Goal: Task Accomplishment & Management: Manage account settings

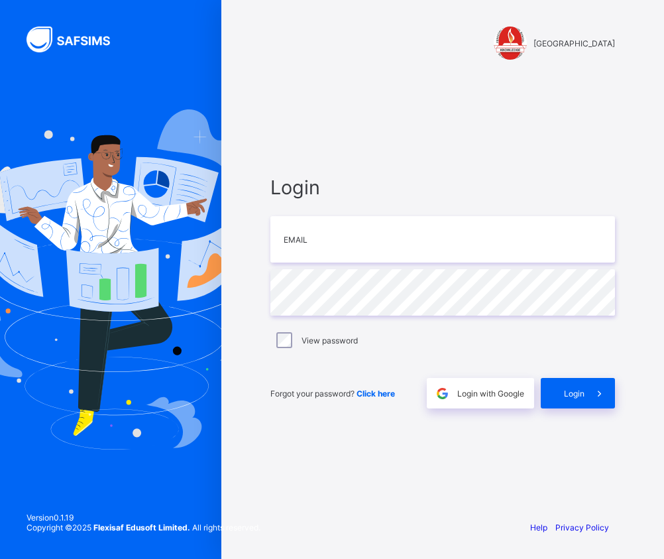
click at [380, 158] on div "Login Email Password View password Forgot your password? Click here Login with …" at bounding box center [442, 292] width 371 height 434
click at [328, 255] on input "email" at bounding box center [442, 239] width 345 height 46
type input "**********"
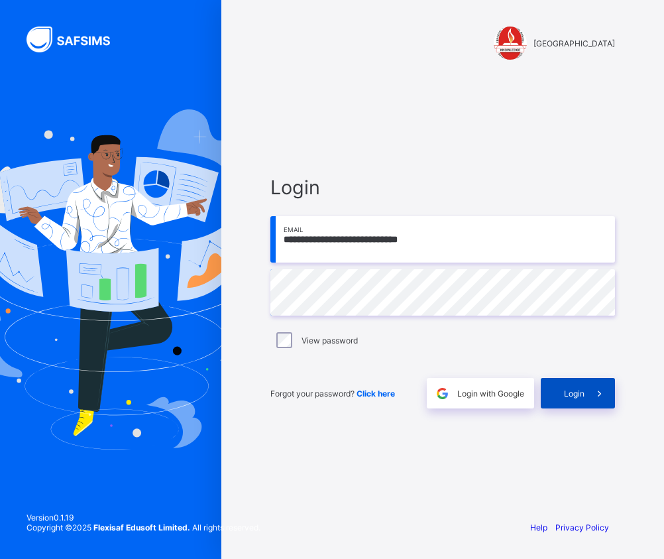
click at [554, 404] on div "Login" at bounding box center [578, 393] width 74 height 30
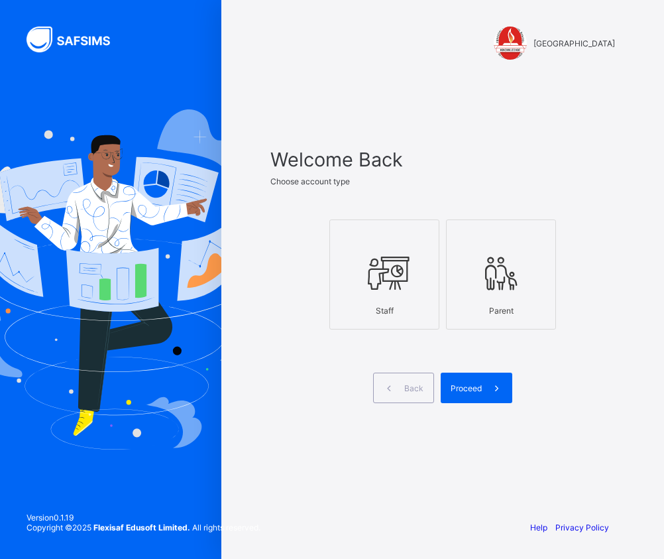
click at [401, 276] on icon at bounding box center [384, 273] width 46 height 40
click at [489, 385] on span at bounding box center [497, 388] width 30 height 30
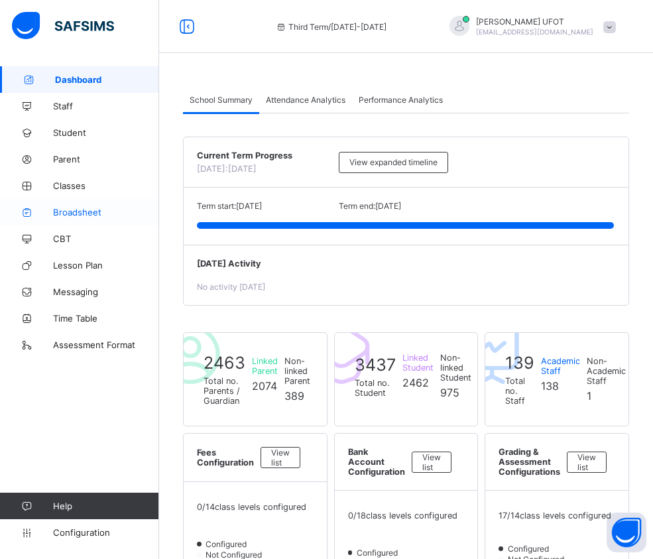
click at [78, 213] on span "Broadsheet" at bounding box center [106, 212] width 106 height 11
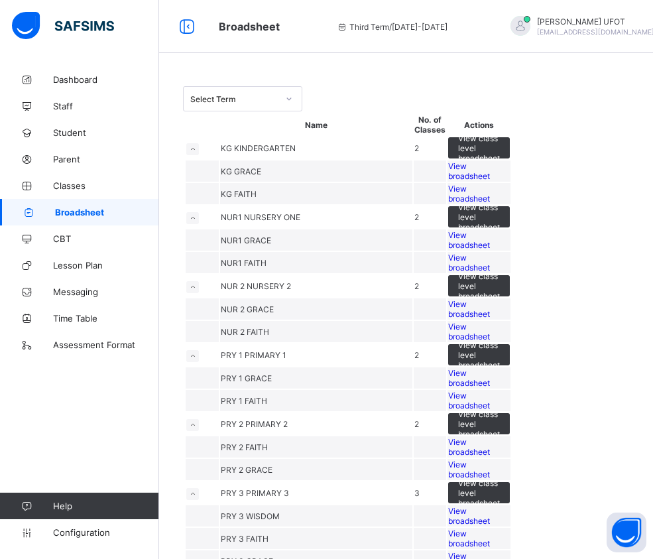
click at [497, 88] on div "Select Term" at bounding box center [406, 98] width 446 height 25
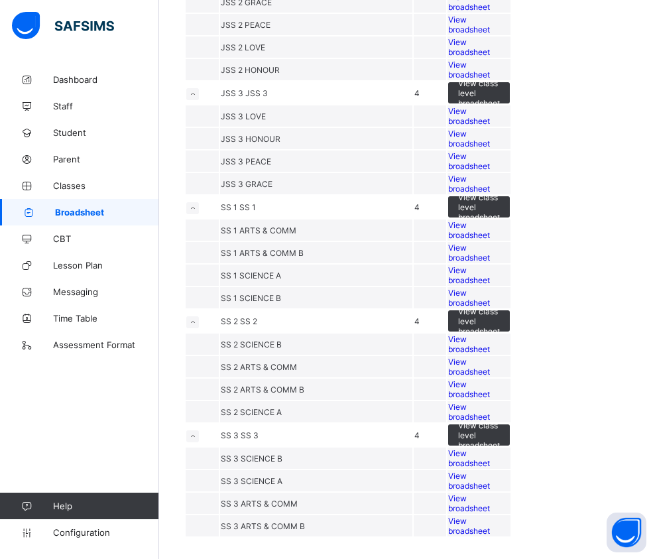
scroll to position [1810, 0]
click at [490, 402] on span "View broadsheet" at bounding box center [469, 412] width 42 height 20
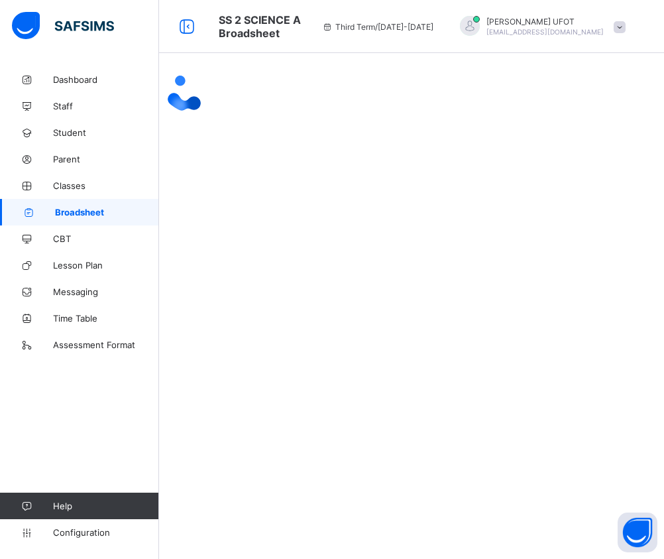
click at [596, 121] on div at bounding box center [411, 93] width 505 height 55
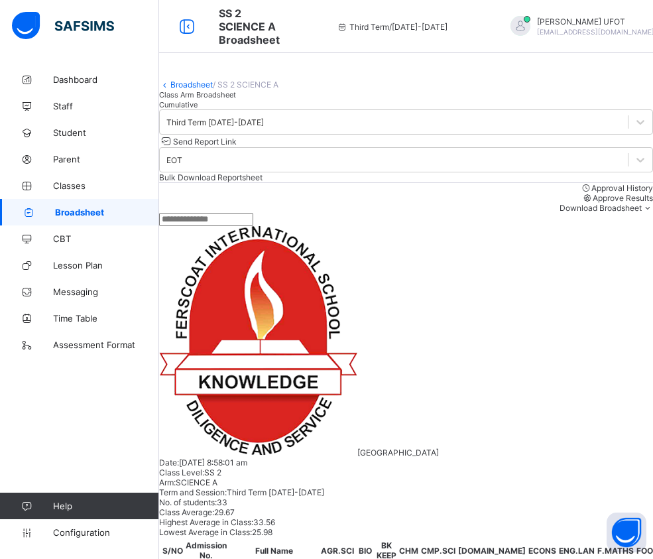
click at [292, 109] on div "Cumulative" at bounding box center [406, 104] width 494 height 10
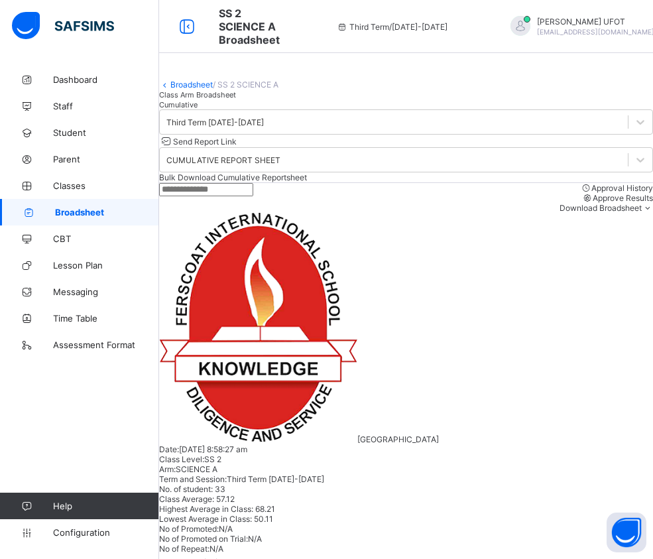
click at [307, 182] on span "Bulk Download Cumulative Reportsheet" at bounding box center [233, 177] width 148 height 10
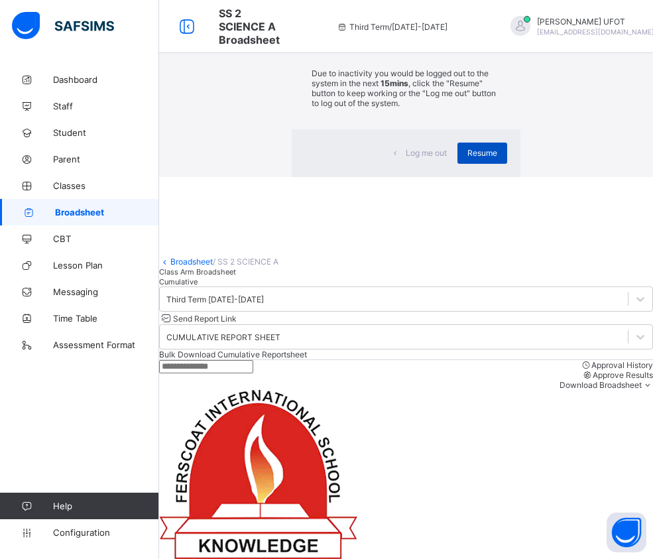
click at [467, 158] on span "Resume" at bounding box center [482, 153] width 30 height 10
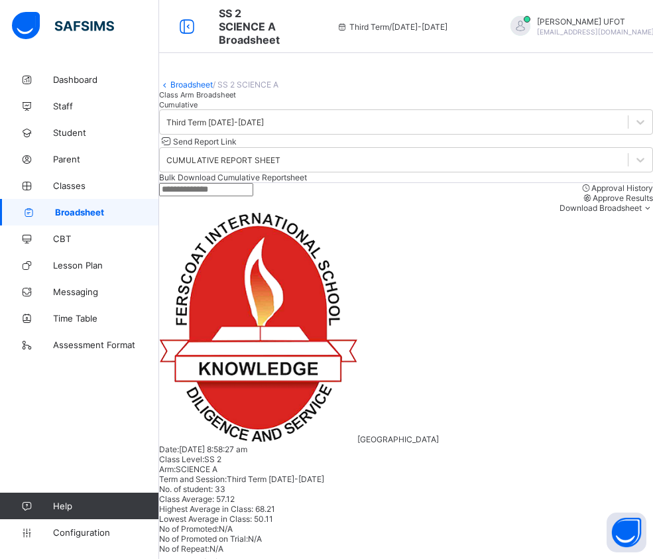
click at [94, 211] on span "Broadsheet" at bounding box center [107, 212] width 104 height 11
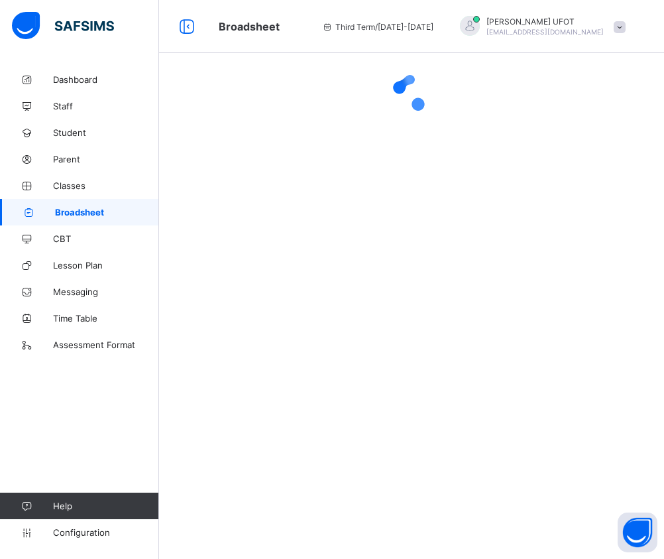
click at [94, 211] on span "Broadsheet" at bounding box center [107, 212] width 104 height 11
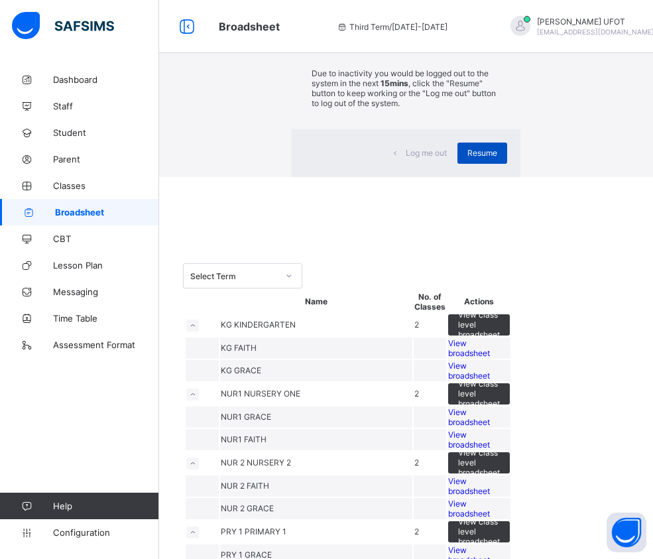
click at [467, 158] on span "Resume" at bounding box center [482, 153] width 30 height 10
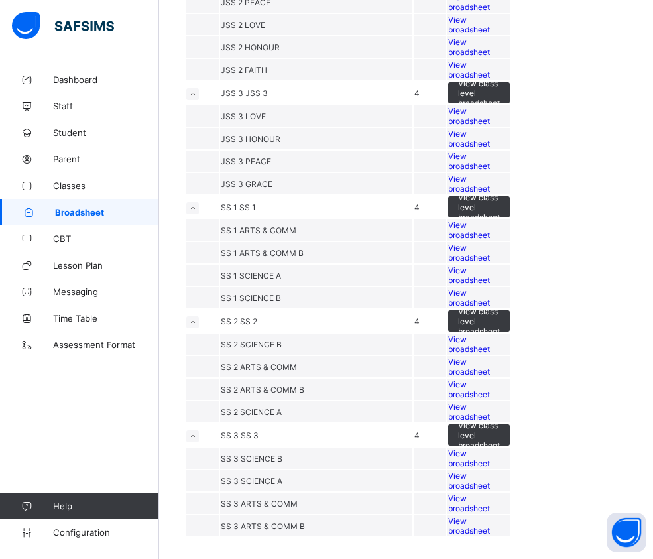
scroll to position [1459, 0]
click at [490, 194] on span "View broadsheet" at bounding box center [469, 184] width 42 height 20
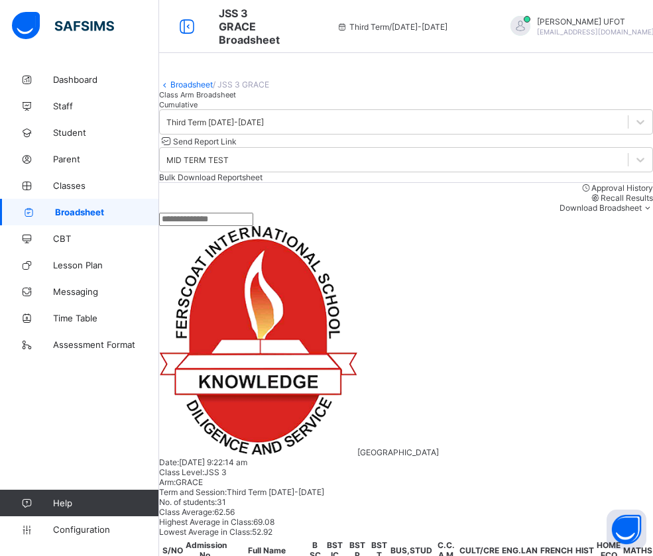
click at [198, 109] on span "Cumulative" at bounding box center [178, 104] width 38 height 9
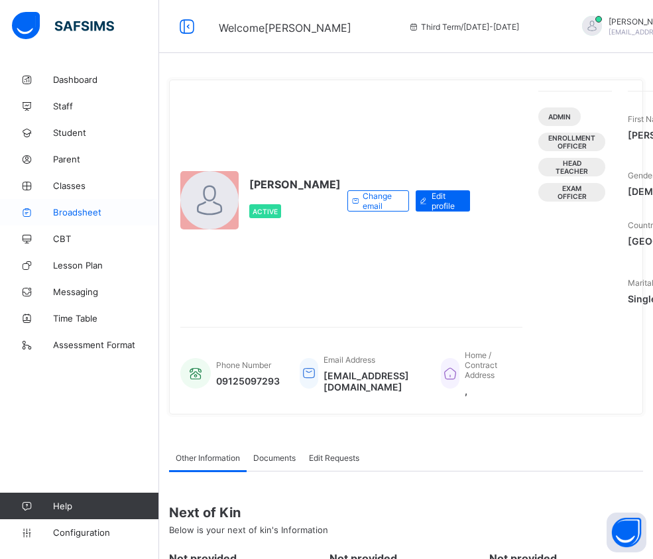
click at [87, 215] on span "Broadsheet" at bounding box center [106, 212] width 106 height 11
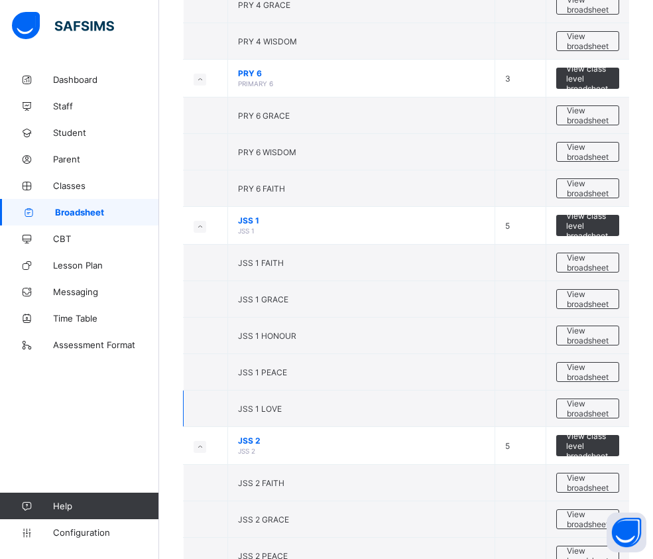
scroll to position [1127, 0]
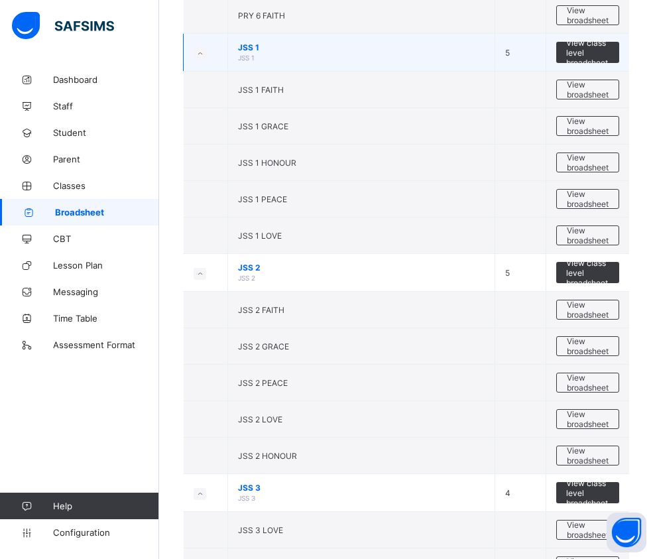
click at [463, 45] on span "JSS 1" at bounding box center [361, 47] width 247 height 10
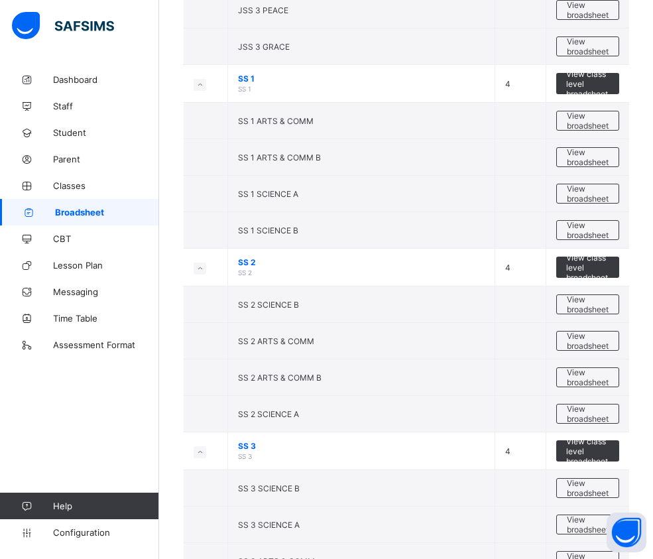
scroll to position [1810, 0]
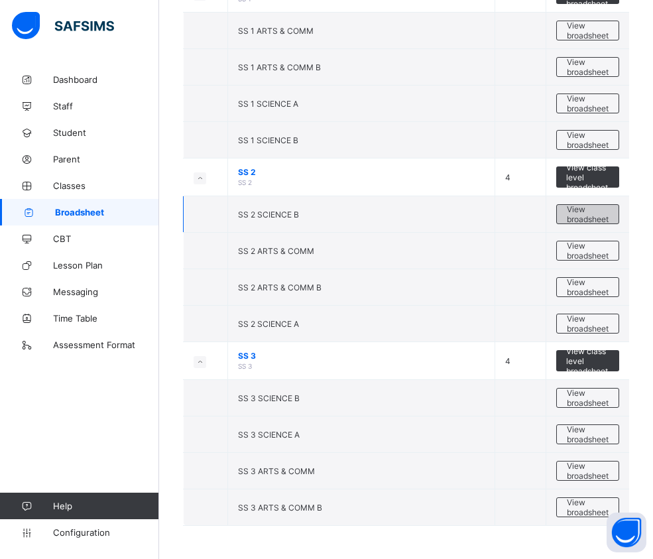
click at [609, 213] on span "View broadsheet" at bounding box center [588, 214] width 42 height 20
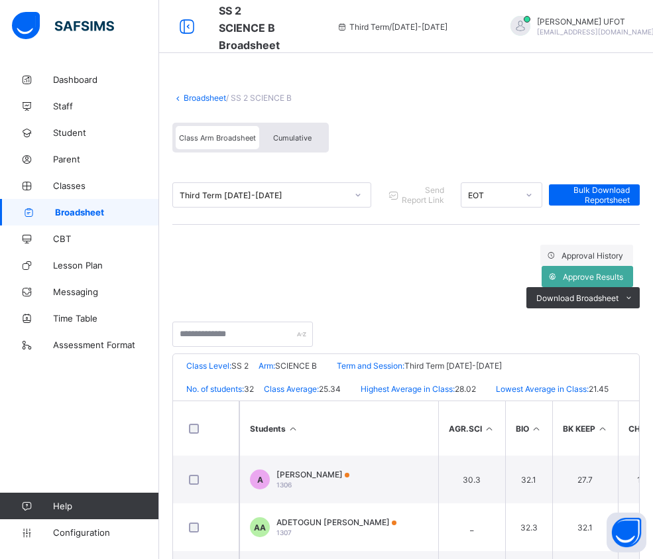
click at [544, 99] on div "Broadsheet / SS 2 SCIENCE B" at bounding box center [405, 98] width 467 height 10
click at [304, 143] on div "Cumulative" at bounding box center [292, 137] width 66 height 23
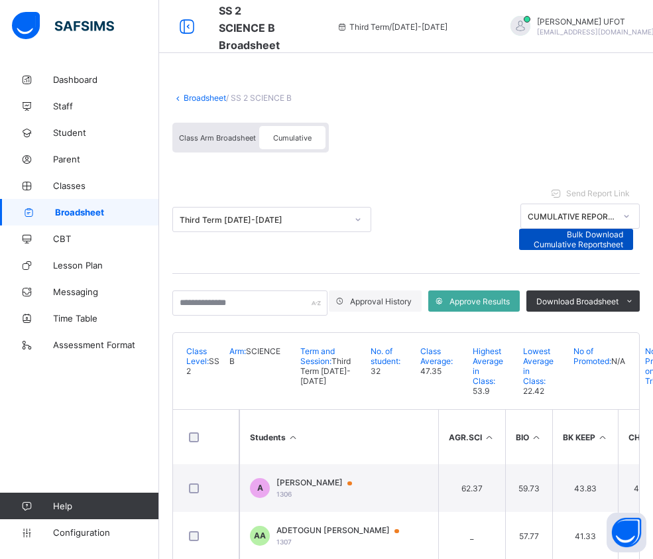
click at [624, 229] on span "Bulk Download Cumulative Reportsheet" at bounding box center [576, 239] width 95 height 20
click at [211, 99] on link "Broadsheet" at bounding box center [205, 98] width 42 height 10
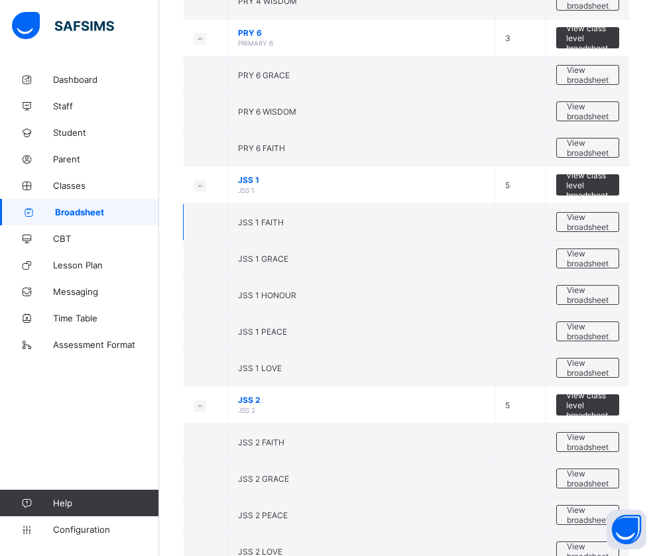
scroll to position [1392, 0]
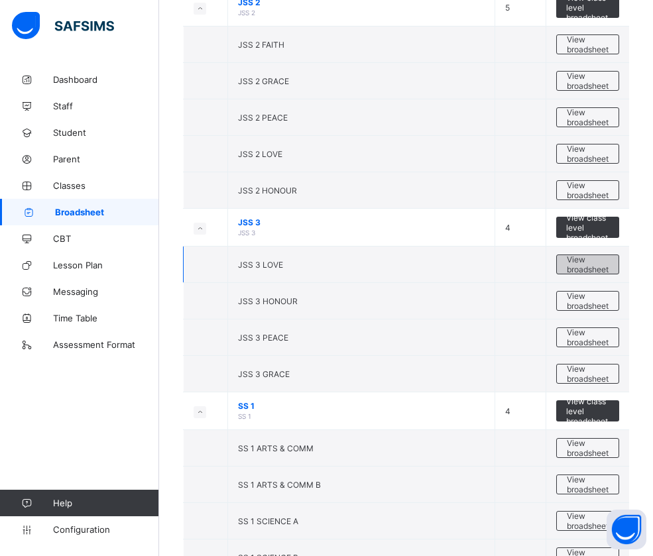
click at [589, 262] on span "View broadsheet" at bounding box center [588, 265] width 42 height 20
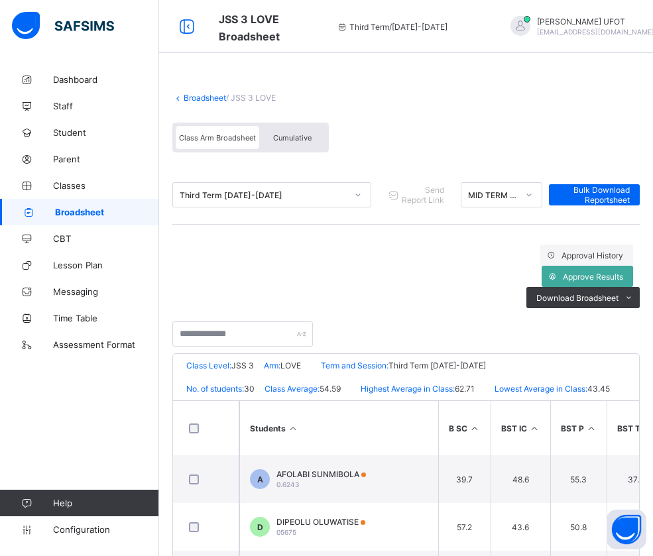
drag, startPoint x: 554, startPoint y: 84, endPoint x: 557, endPoint y: 76, distance: 7.8
click at [554, 84] on span at bounding box center [405, 86] width 467 height 13
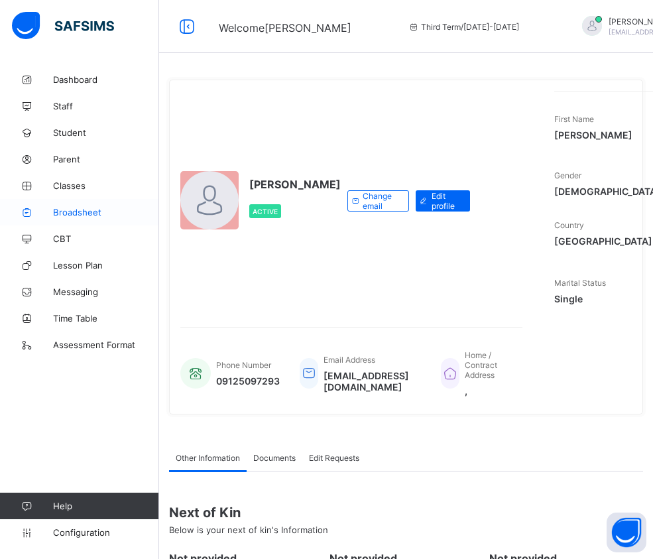
click at [74, 210] on span "Broadsheet" at bounding box center [106, 212] width 106 height 11
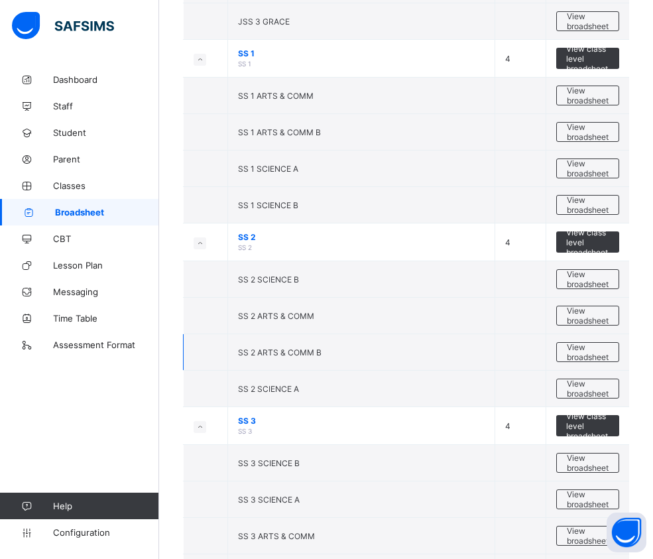
scroll to position [1724, 0]
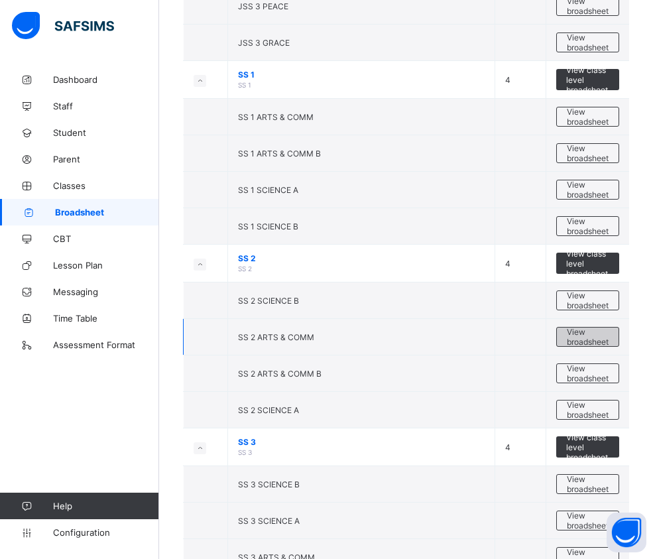
click at [584, 343] on span "View broadsheet" at bounding box center [588, 337] width 42 height 20
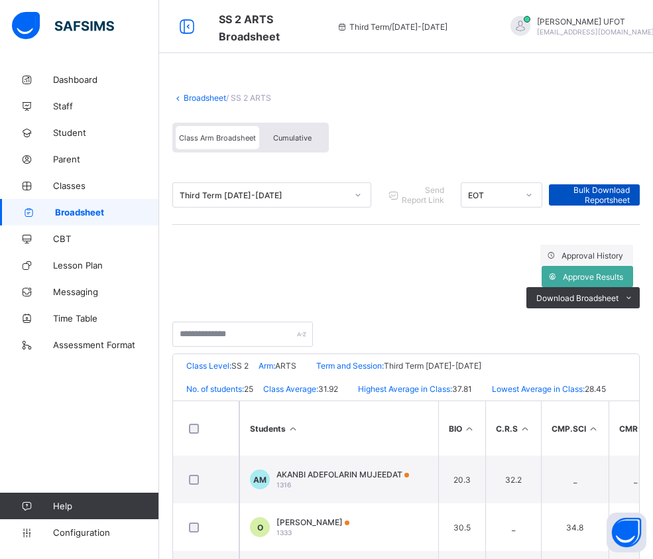
click at [630, 192] on span "Bulk Download Reportsheet" at bounding box center [594, 195] width 71 height 20
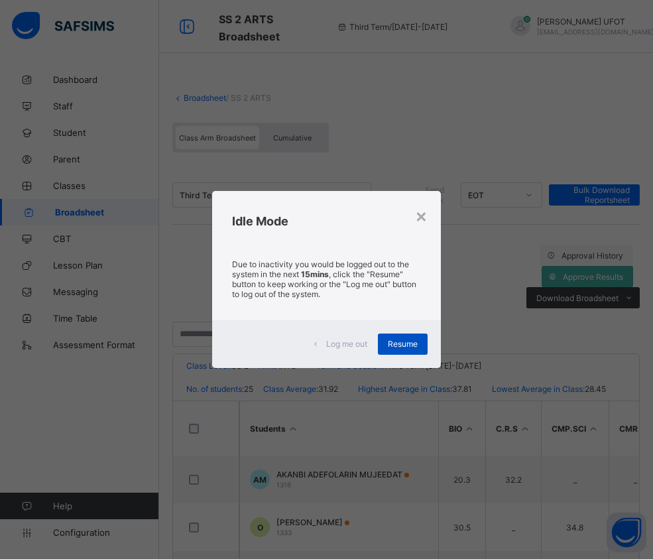
click at [406, 347] on span "Resume" at bounding box center [403, 344] width 30 height 10
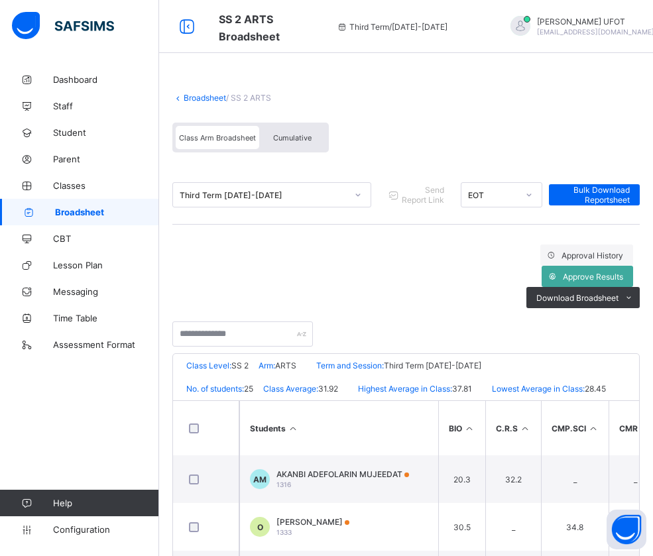
click at [208, 99] on link "Broadsheet" at bounding box center [205, 98] width 42 height 10
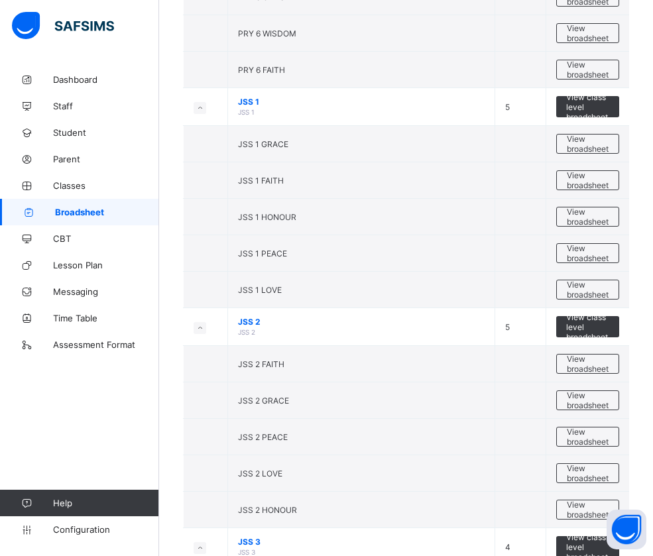
scroll to position [1193, 0]
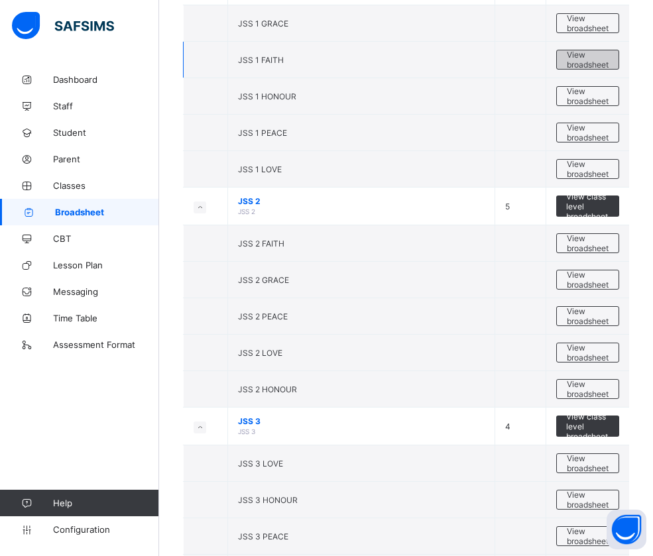
click at [593, 57] on span "View broadsheet" at bounding box center [588, 60] width 42 height 20
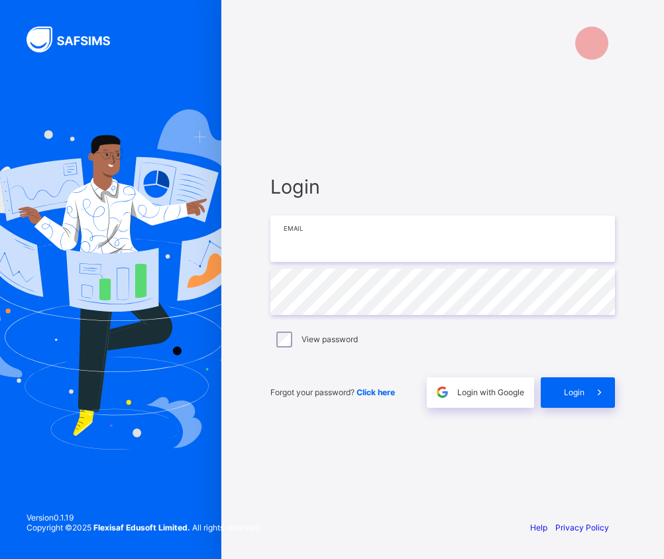
drag, startPoint x: 361, startPoint y: 224, endPoint x: 377, endPoint y: 259, distance: 38.3
click at [360, 225] on input "email" at bounding box center [442, 238] width 345 height 46
type input "**********"
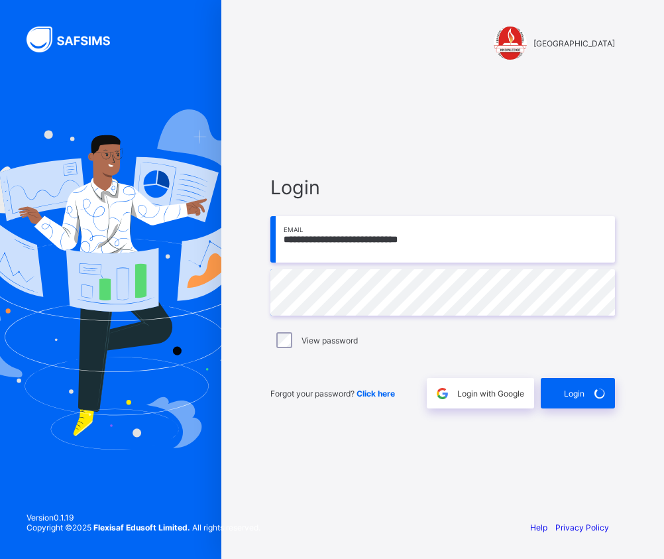
click at [522, 139] on div "**********" at bounding box center [442, 292] width 371 height 434
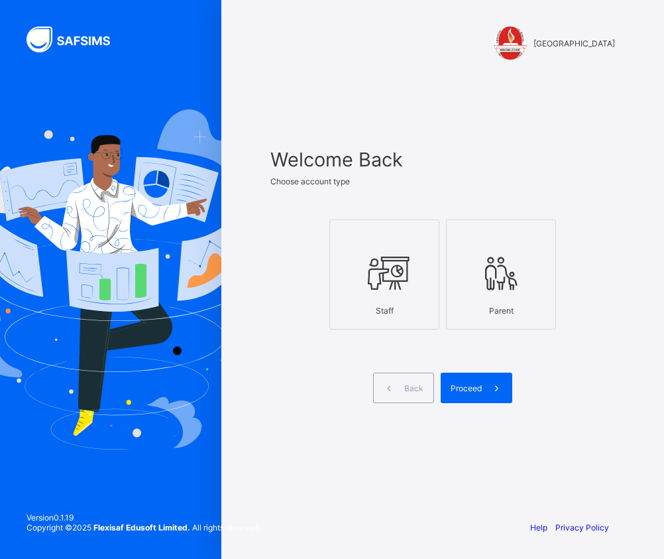
click at [396, 291] on icon at bounding box center [384, 273] width 46 height 40
click at [492, 388] on icon at bounding box center [497, 388] width 14 height 13
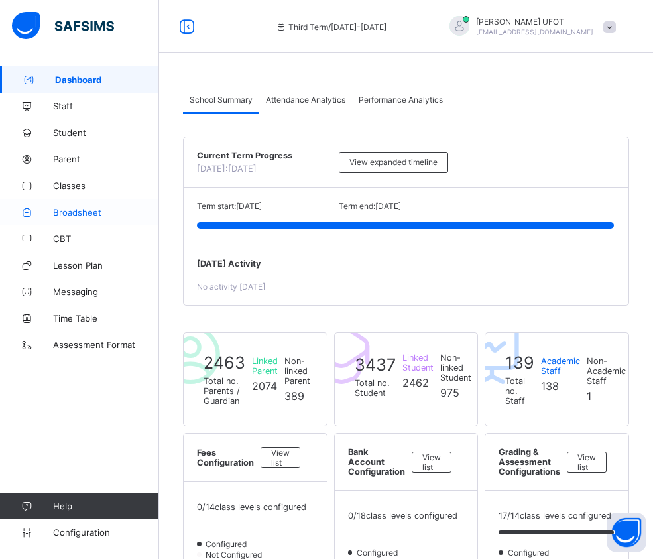
click at [91, 210] on span "Broadsheet" at bounding box center [106, 212] width 106 height 11
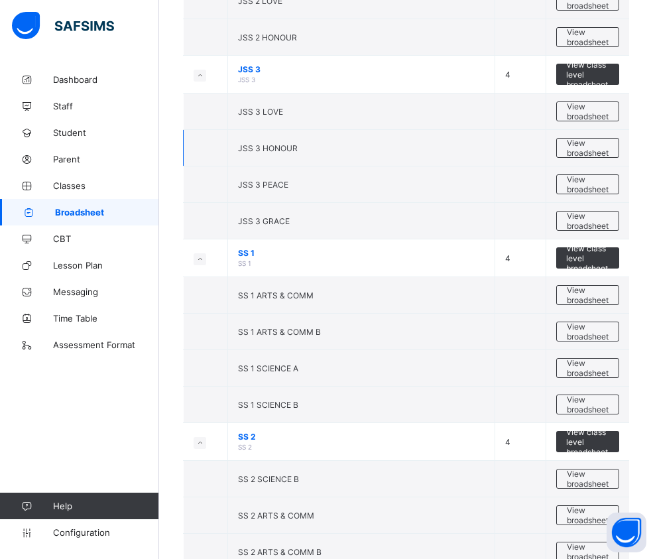
scroll to position [1657, 0]
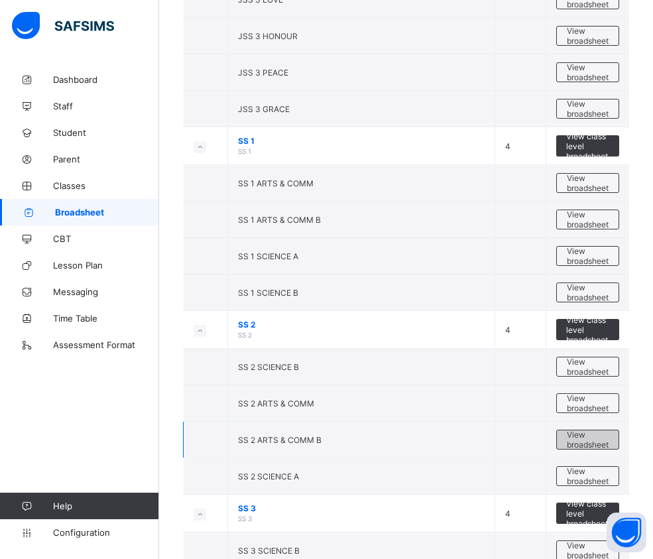
click at [597, 441] on span "View broadsheet" at bounding box center [588, 440] width 42 height 20
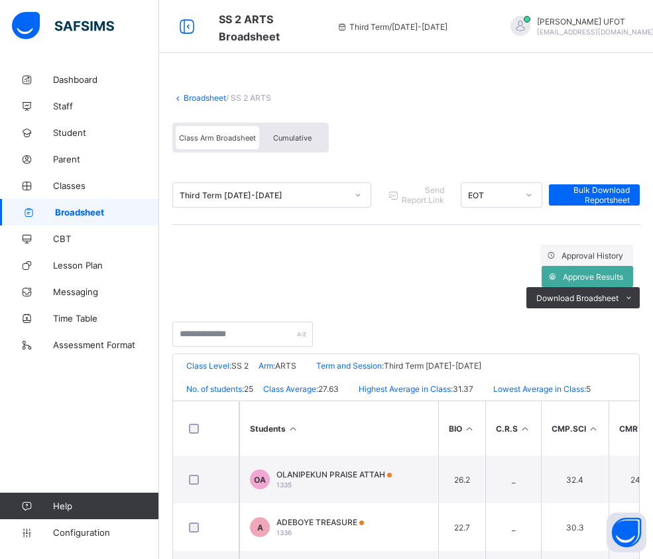
click at [292, 135] on span "Cumulative" at bounding box center [292, 137] width 38 height 9
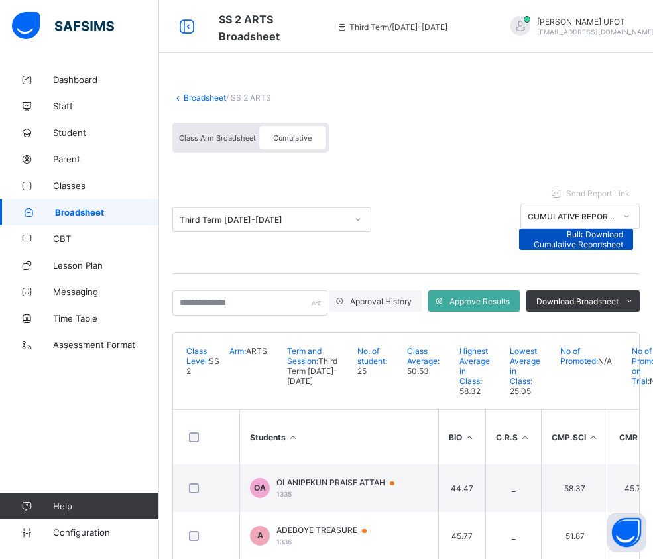
click at [624, 229] on span "Bulk Download Cumulative Reportsheet" at bounding box center [576, 239] width 95 height 20
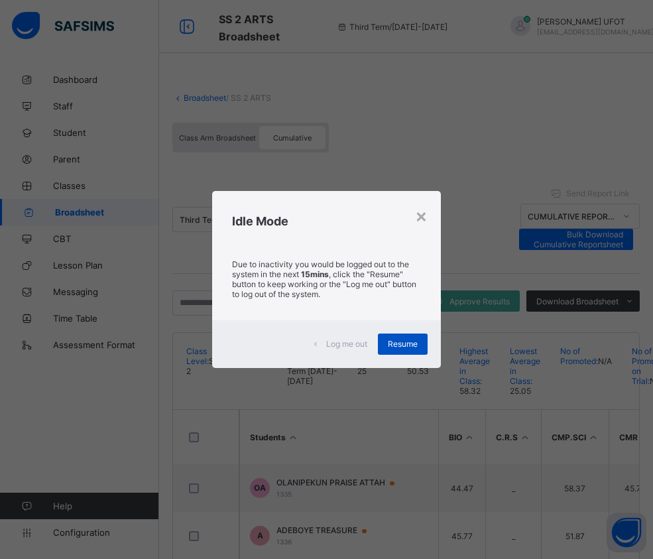
click at [412, 338] on div "Resume" at bounding box center [403, 343] width 50 height 21
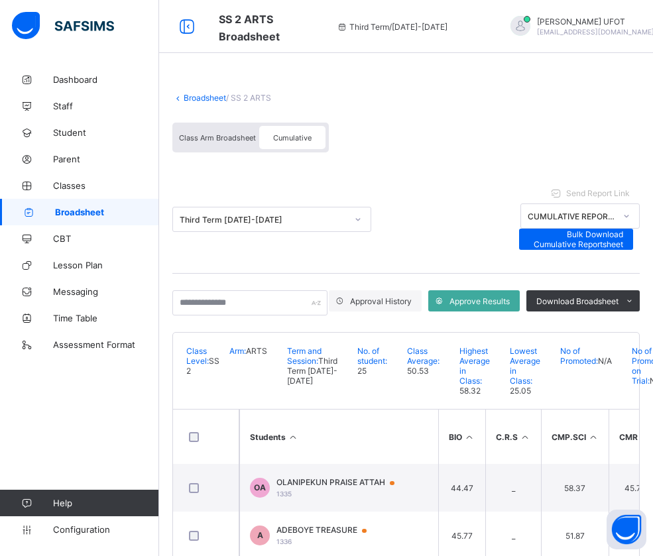
click at [219, 95] on link "Broadsheet" at bounding box center [205, 98] width 42 height 10
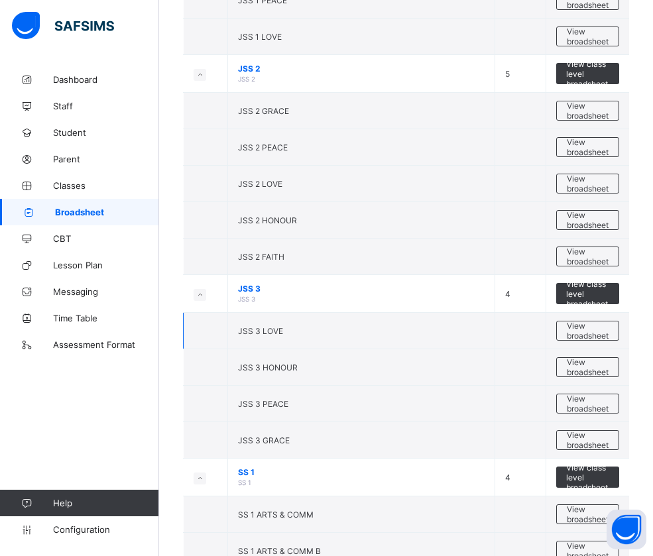
scroll to position [1061, 0]
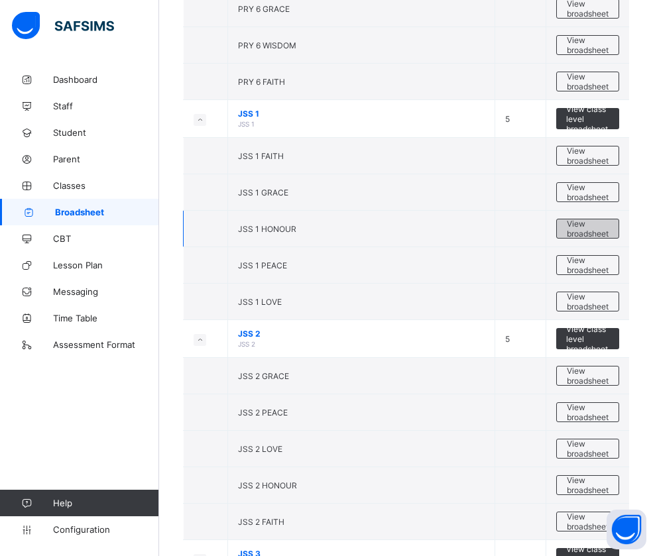
click at [595, 224] on span "View broadsheet" at bounding box center [588, 229] width 42 height 20
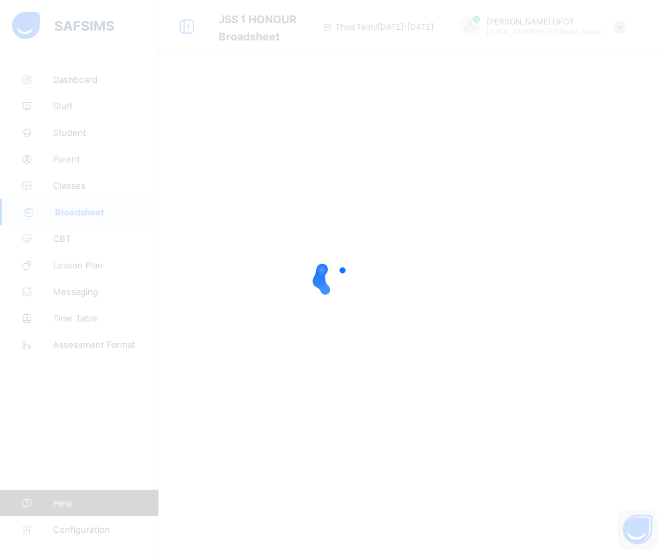
click at [160, 225] on div at bounding box center [332, 278] width 664 height 556
click at [200, 267] on div at bounding box center [332, 278] width 664 height 556
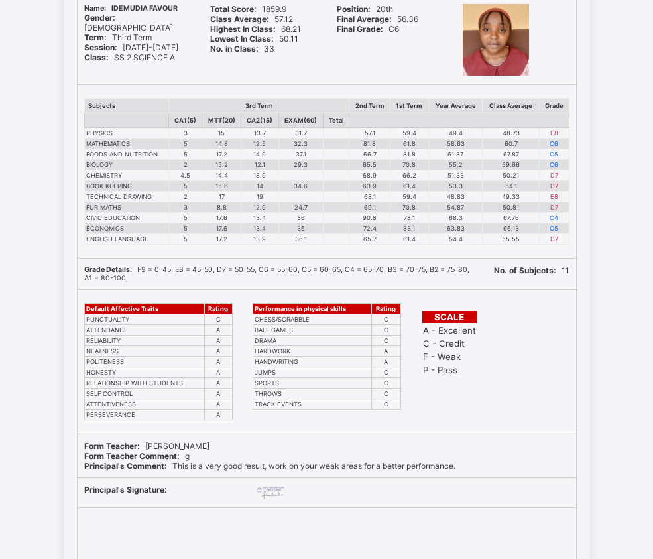
scroll to position [199, 0]
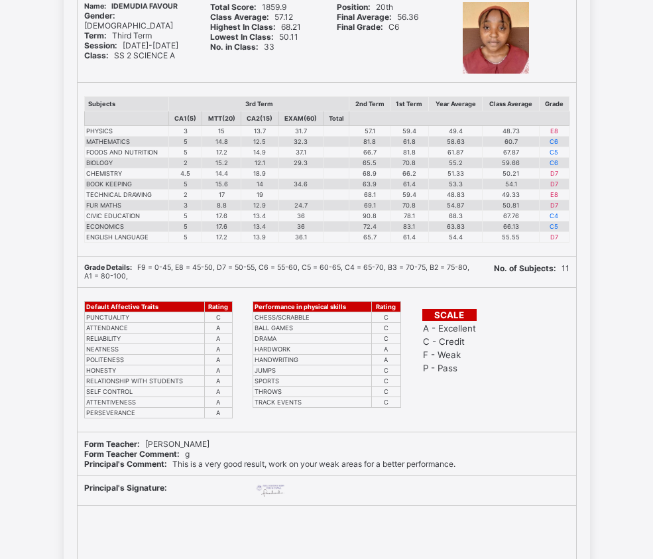
drag, startPoint x: 523, startPoint y: 398, endPoint x: 296, endPoint y: 461, distance: 235.2
click at [518, 400] on div "SCALE A - Excellent C - Credit F - Weak P - Pass" at bounding box center [495, 360] width 162 height 144
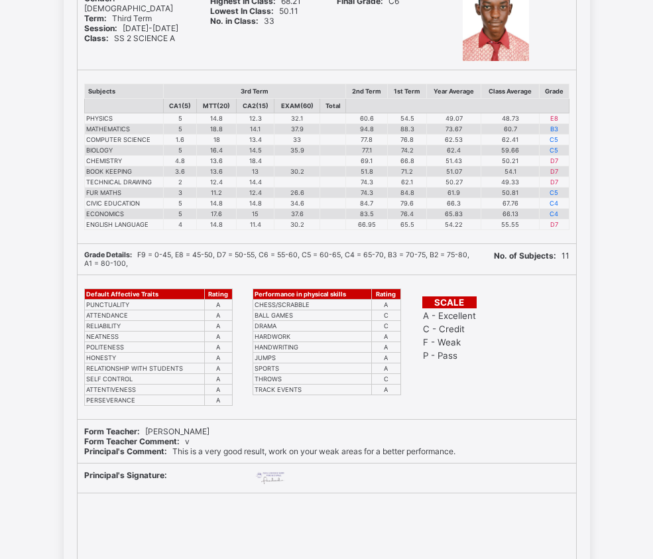
scroll to position [994, 0]
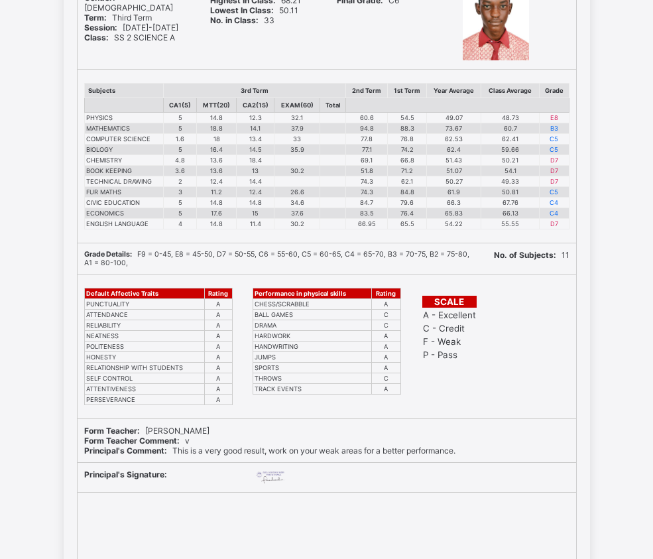
click at [279, 15] on span "Lowest In Class:" at bounding box center [244, 10] width 69 height 10
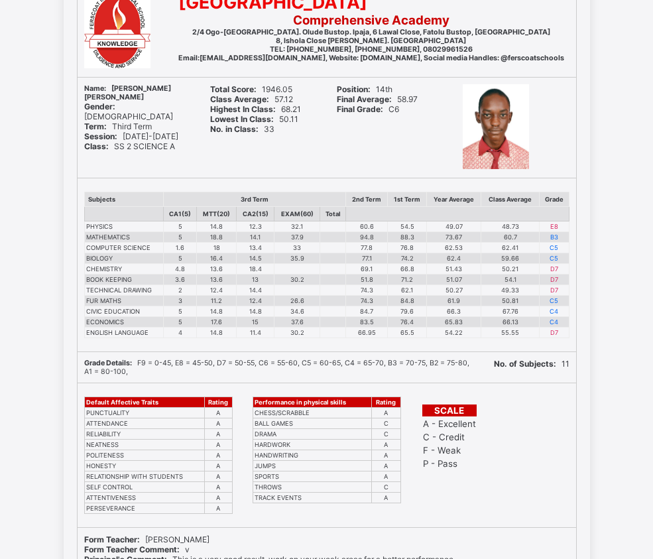
scroll to position [862, 0]
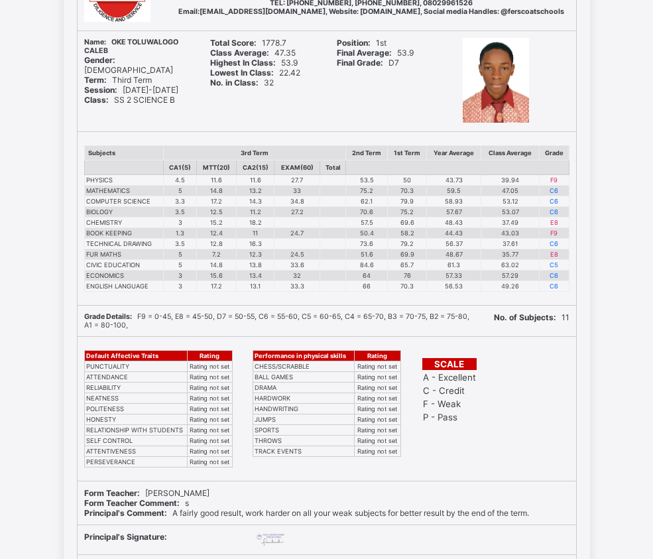
scroll to position [1061, 0]
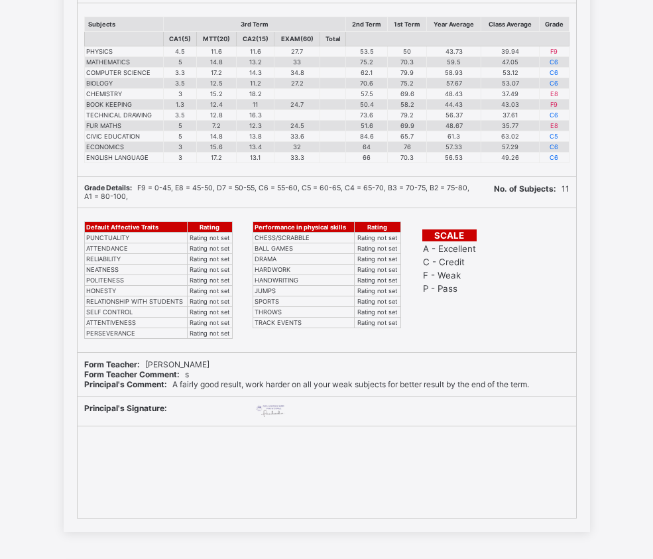
click at [233, 62] on td "14.8" at bounding box center [217, 62] width 40 height 11
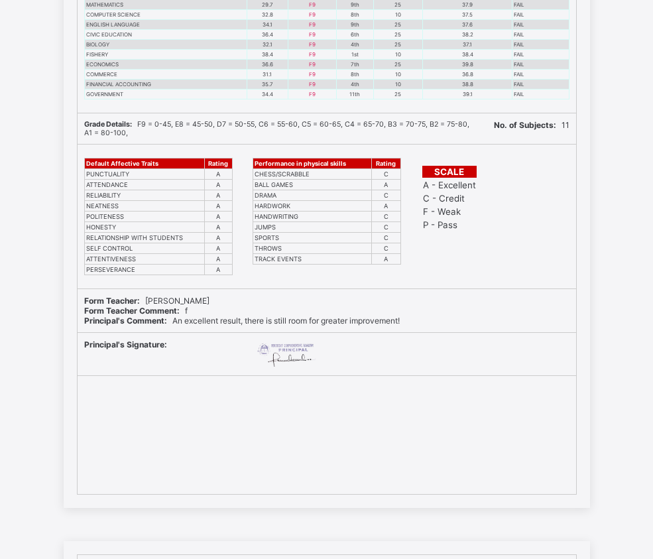
scroll to position [331, 0]
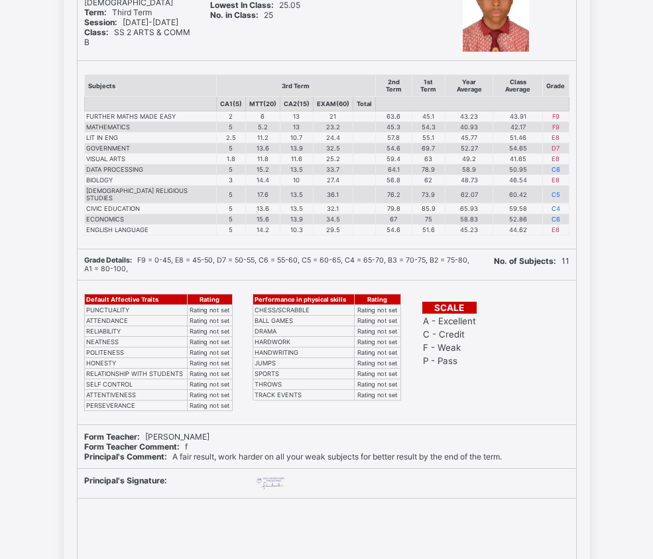
scroll to position [265, 0]
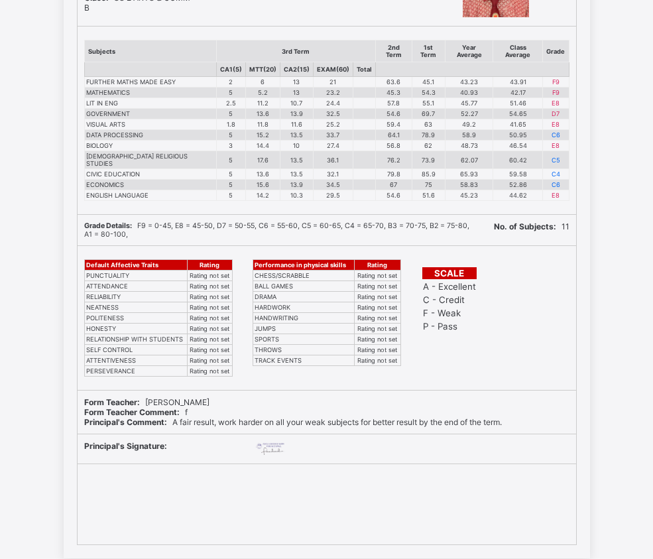
click at [628, 175] on div "[GEOGRAPHIC_DATA] 2/4 Ogo-[GEOGRAPHIC_DATA]. Olude Bustop. Ipaja, [STREET_ADDRE…" at bounding box center [326, 190] width 653 height 736
drag, startPoint x: 603, startPoint y: 286, endPoint x: 562, endPoint y: 269, distance: 44.9
click at [603, 286] on div "[GEOGRAPHIC_DATA] 2/4 Ogo-[GEOGRAPHIC_DATA]. Olude Bustop. Ipaja, [STREET_ADDRE…" at bounding box center [326, 190] width 653 height 736
